Goal: Transaction & Acquisition: Book appointment/travel/reservation

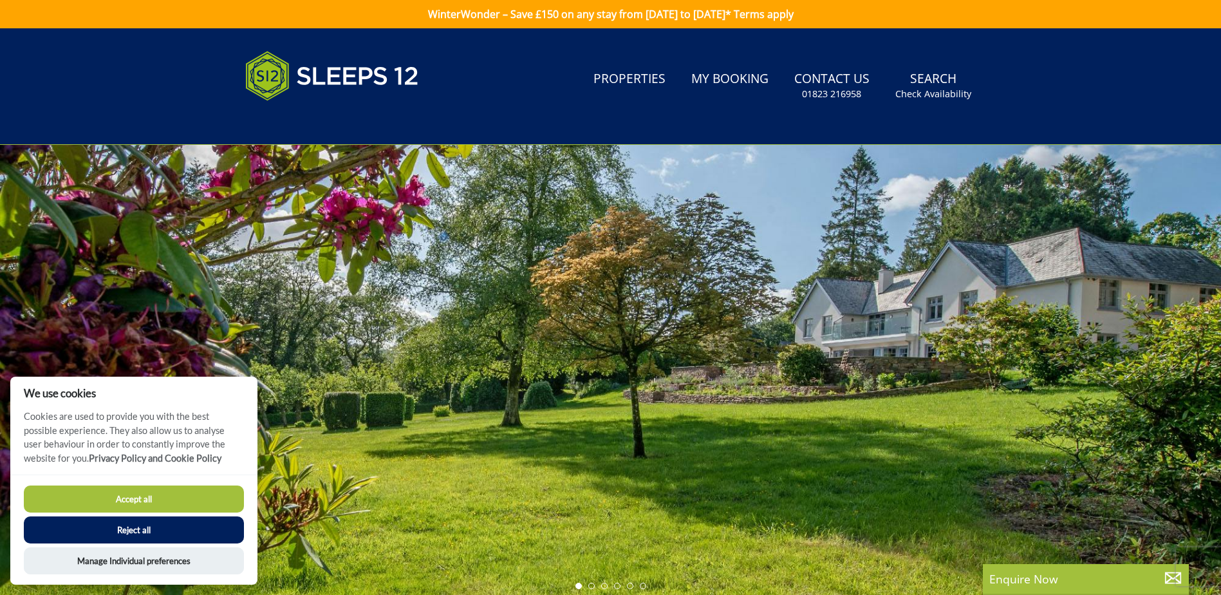
click at [130, 455] on button "Accept all" at bounding box center [134, 498] width 220 height 27
checkbox input "true"
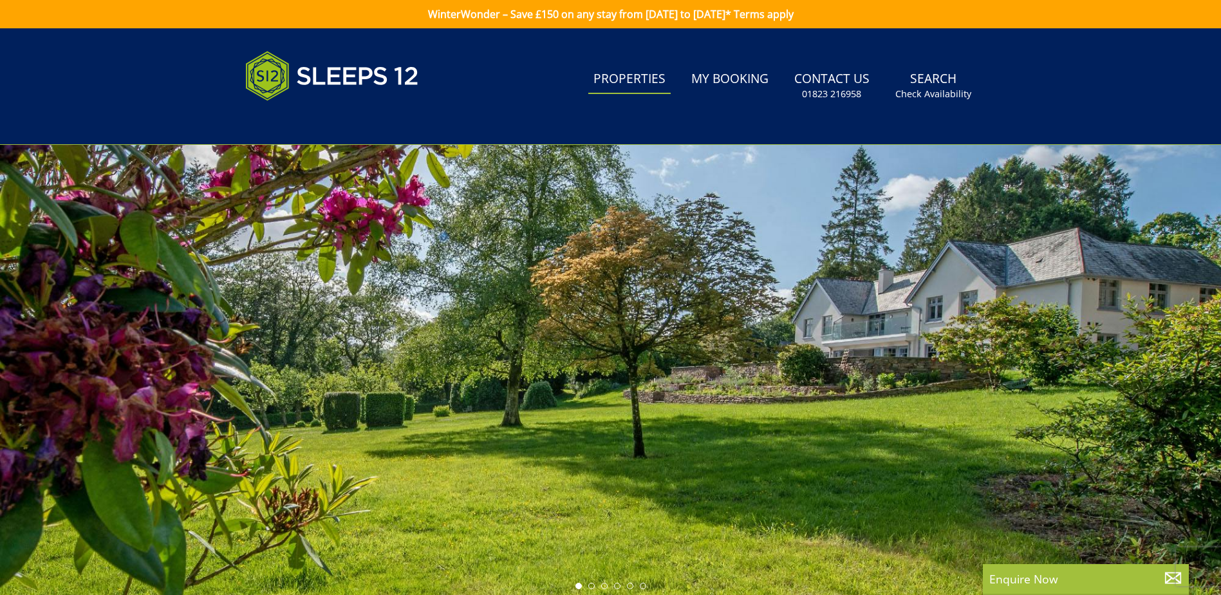
click at [618, 72] on link "Properties" at bounding box center [629, 79] width 82 height 29
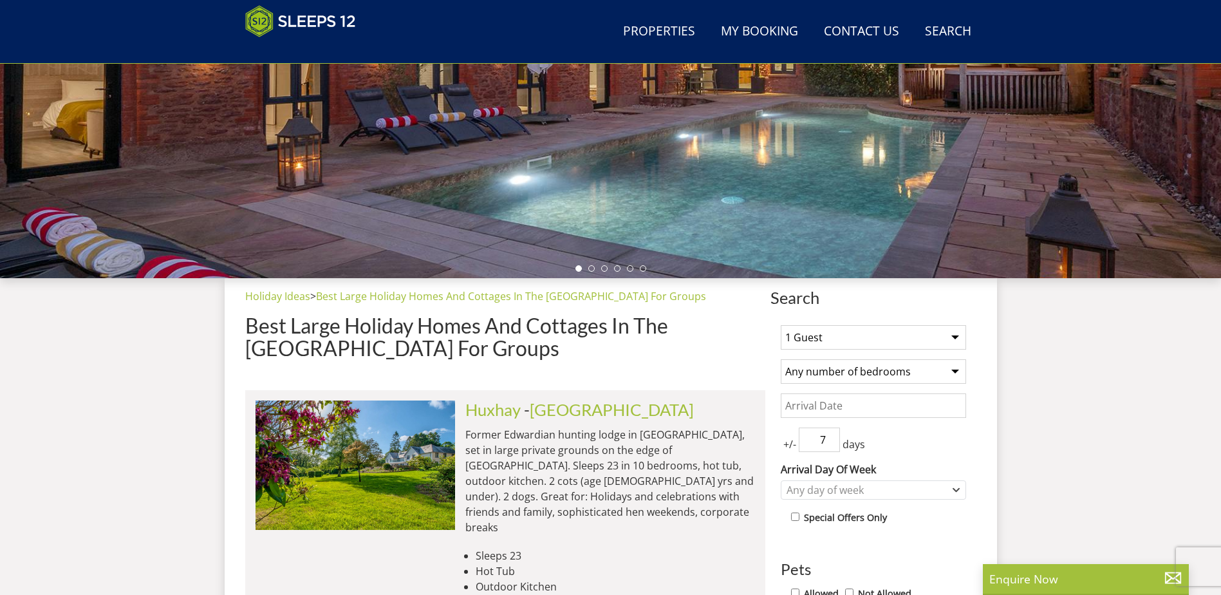
scroll to position [333, 0]
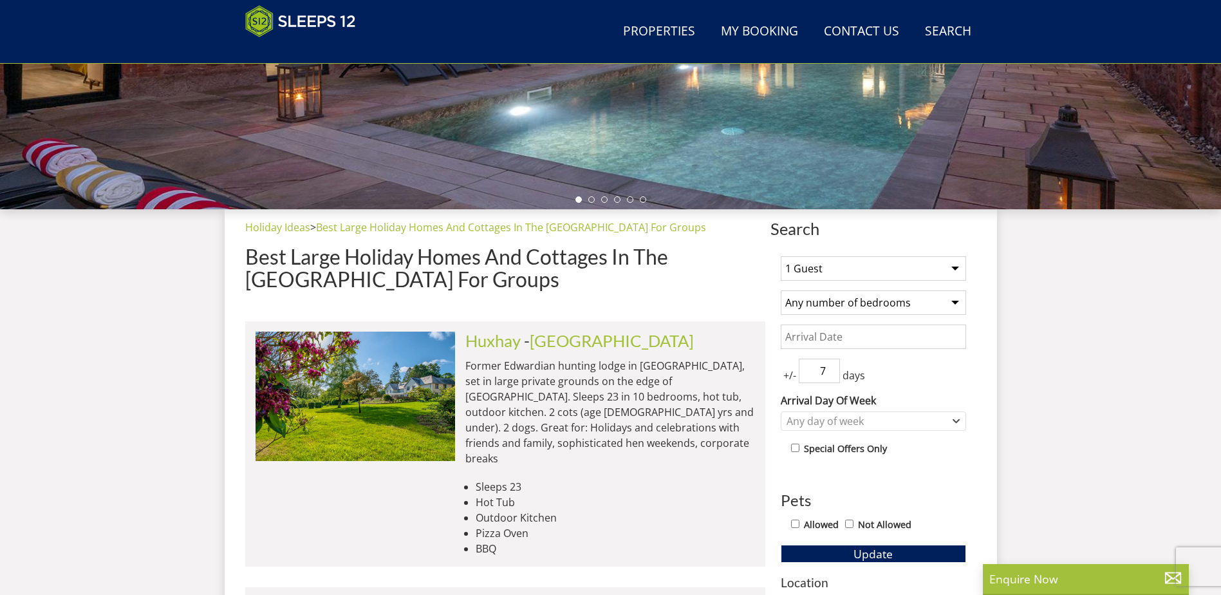
click at [955, 268] on select "1 Guest 2 Guests 3 Guests 4 Guests 5 Guests 6 Guests 7 Guests 8 Guests 9 Guests…" at bounding box center [873, 268] width 185 height 24
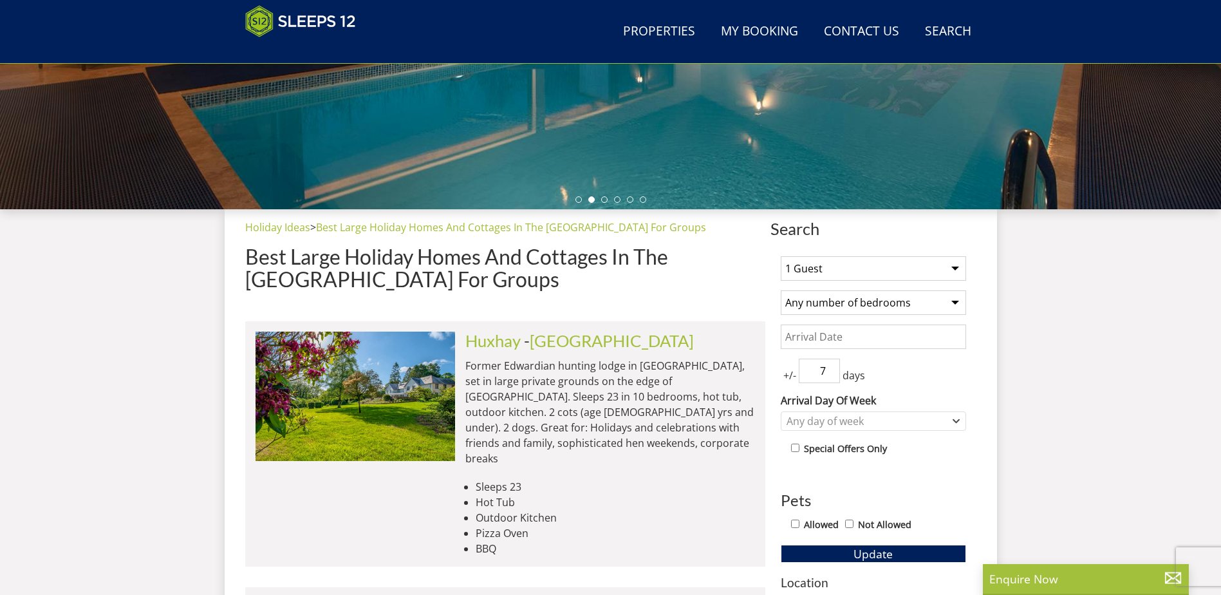
select select "11"
click at [781, 256] on select "1 Guest 2 Guests 3 Guests 4 Guests 5 Guests 6 Guests 7 Guests 8 Guests 9 Guests…" at bounding box center [873, 268] width 185 height 24
click at [881, 304] on select "Any number of bedrooms 3 Bedrooms 4 Bedrooms 5 Bedrooms 6 Bedrooms 7 Bedrooms 8…" at bounding box center [873, 302] width 185 height 24
select select "7"
click at [781, 290] on select "Any number of bedrooms 3 Bedrooms 4 Bedrooms 5 Bedrooms 6 Bedrooms 7 Bedrooms 8…" at bounding box center [873, 302] width 185 height 24
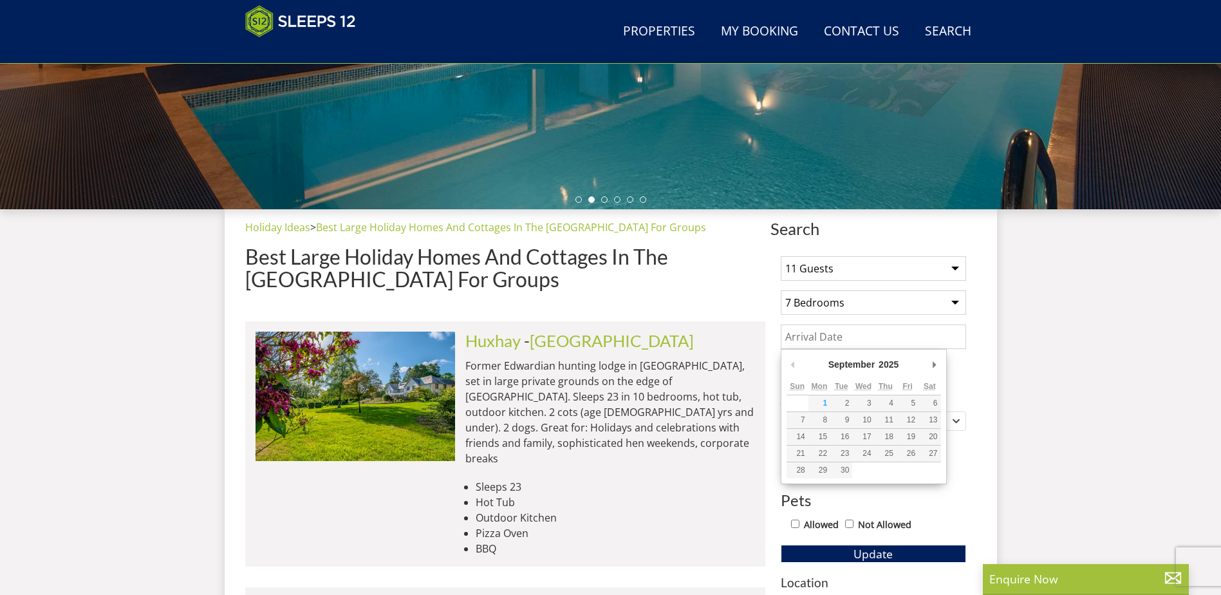
click at [865, 335] on input "Date" at bounding box center [873, 336] width 185 height 24
type input "27/12/2025"
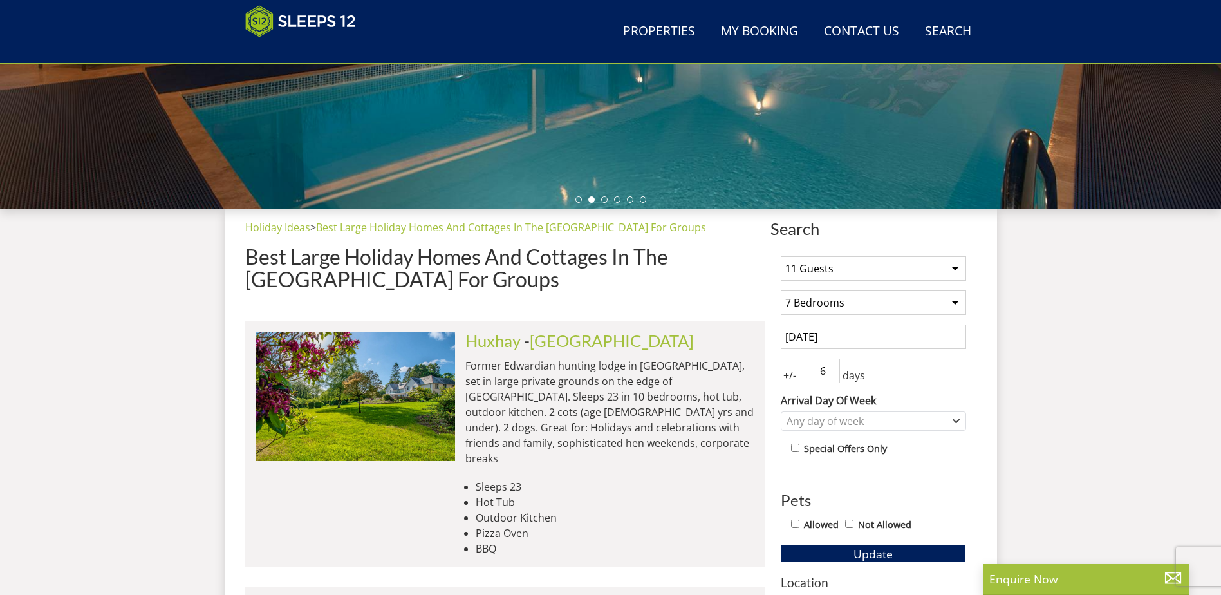
click at [830, 377] on input "6" at bounding box center [819, 371] width 41 height 24
click at [830, 377] on input "5" at bounding box center [819, 371] width 41 height 24
click at [830, 377] on input "4" at bounding box center [819, 371] width 41 height 24
click at [830, 377] on input "3" at bounding box center [819, 371] width 41 height 24
type input "2"
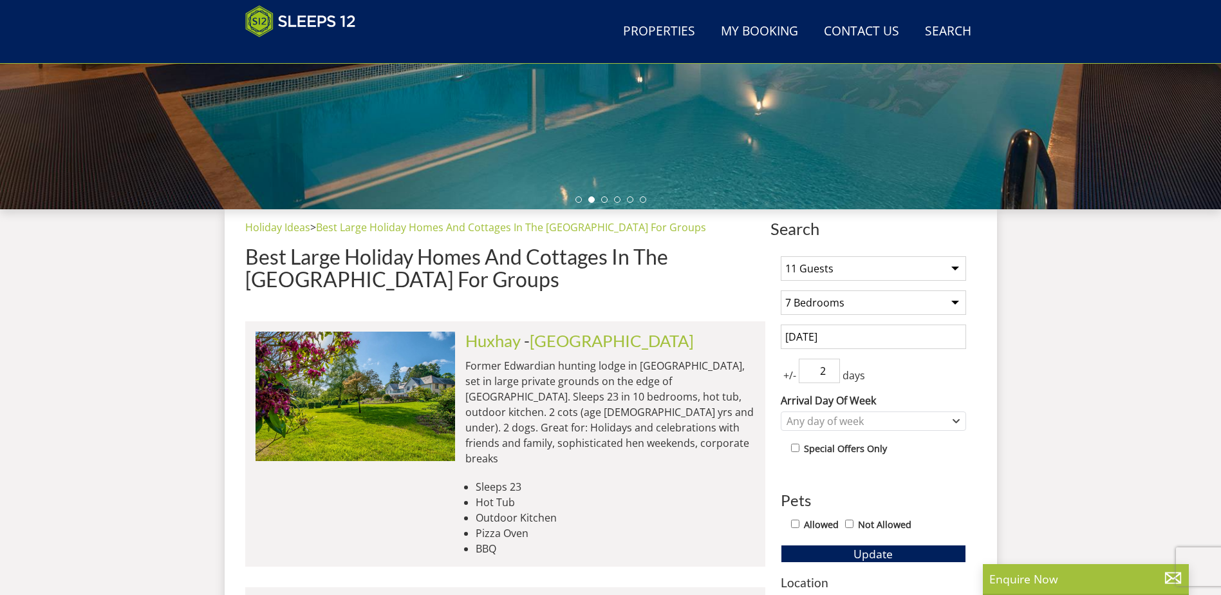
click at [830, 377] on input "2" at bounding box center [819, 371] width 41 height 24
click at [865, 420] on div "Any day of week" at bounding box center [866, 421] width 167 height 14
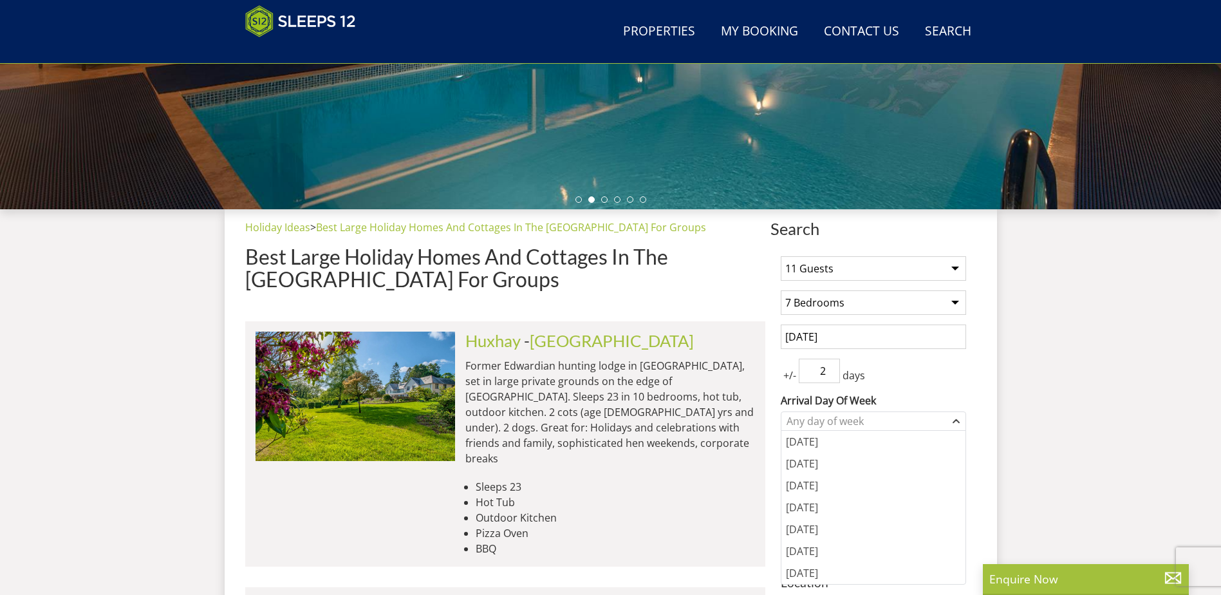
click at [908, 367] on div "+/- 2 days" at bounding box center [873, 371] width 185 height 24
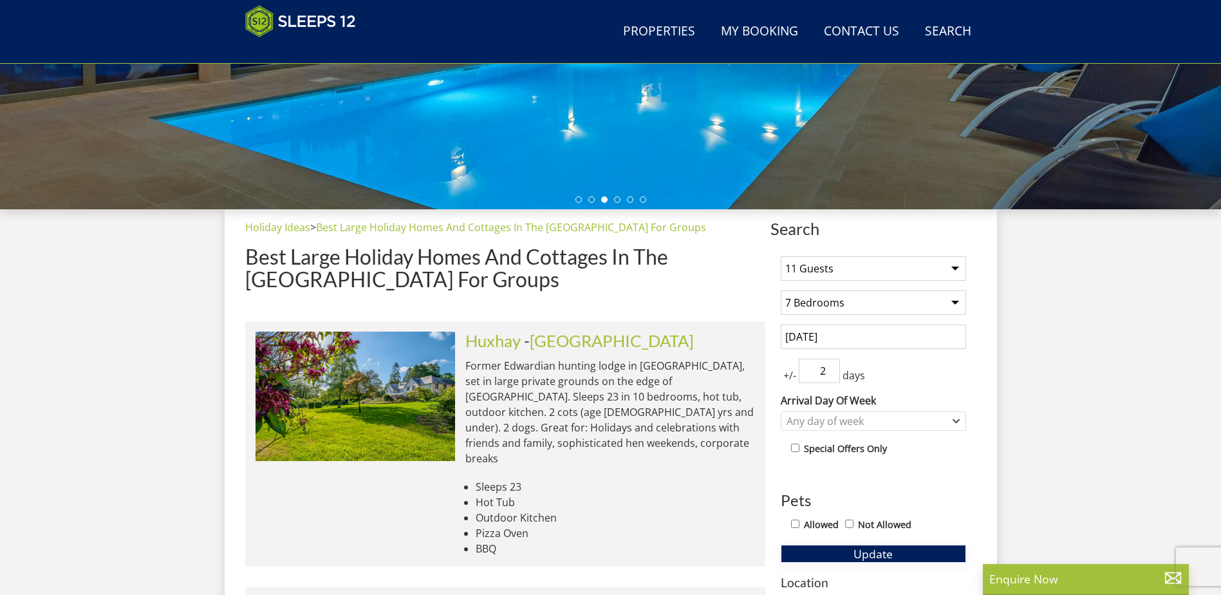
click at [854, 556] on span "Update" at bounding box center [873, 553] width 39 height 15
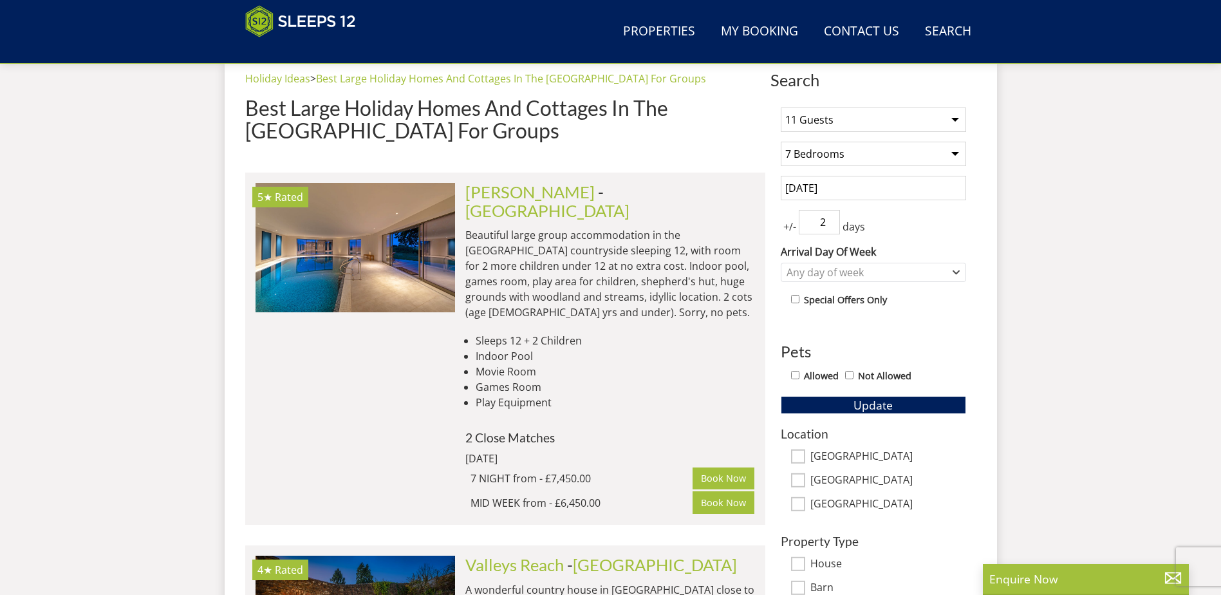
scroll to position [418, 0]
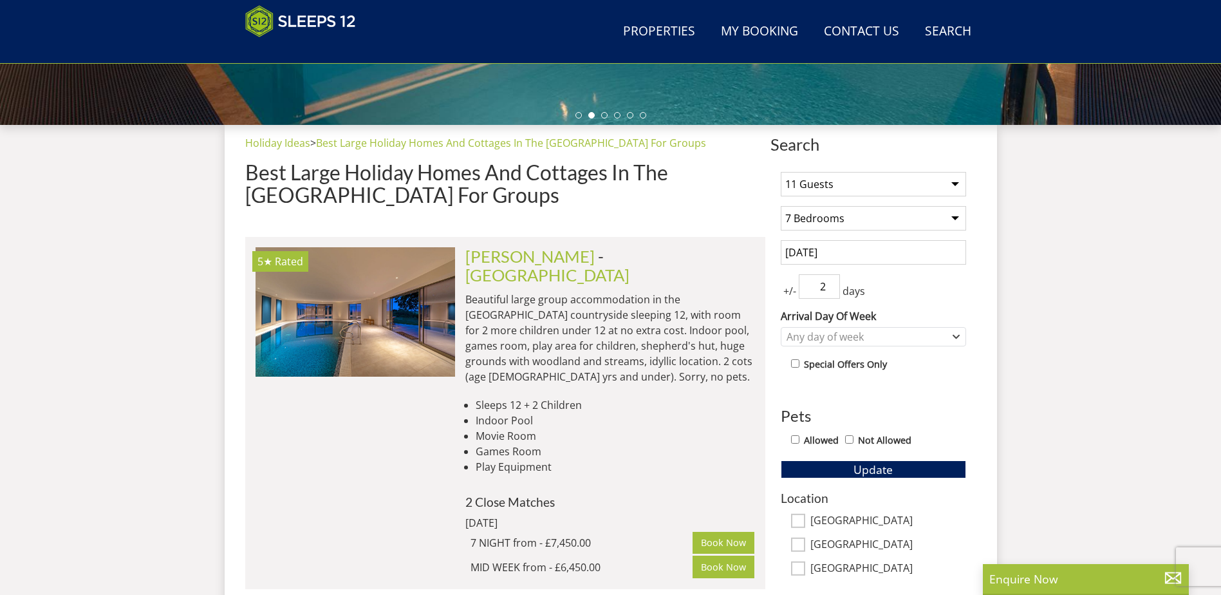
click at [809, 439] on label "Allowed" at bounding box center [821, 440] width 35 height 14
click at [800, 439] on input "Allowed" at bounding box center [795, 439] width 8 height 8
checkbox input "true"
click at [830, 471] on button "Update" at bounding box center [873, 469] width 185 height 18
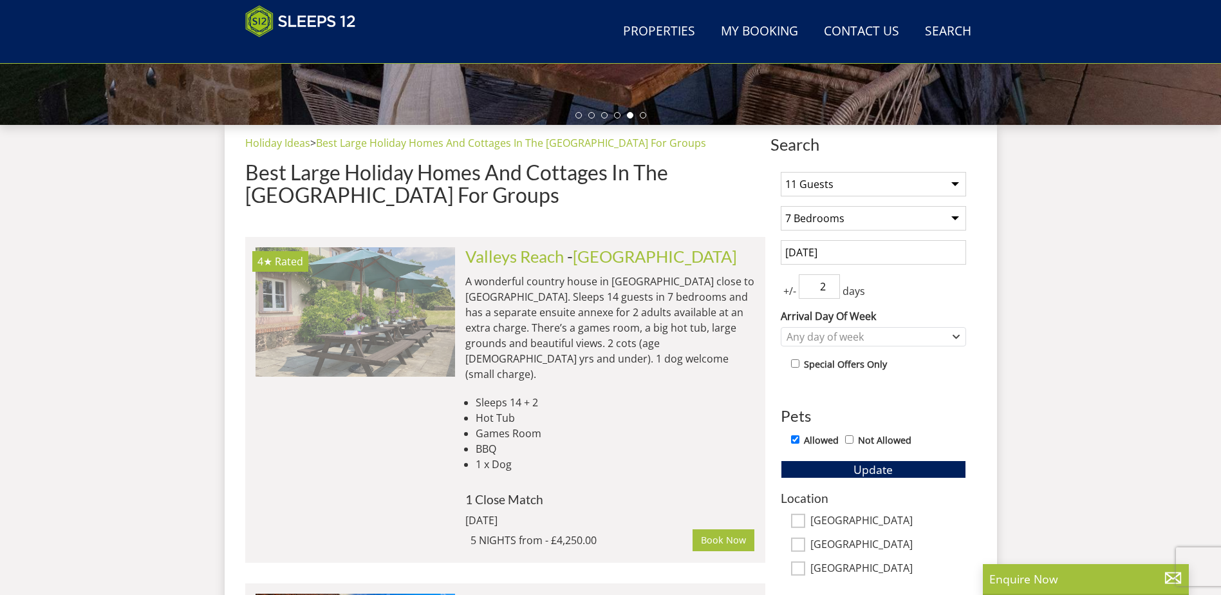
scroll to position [0, 1399]
